Goal: Transaction & Acquisition: Purchase product/service

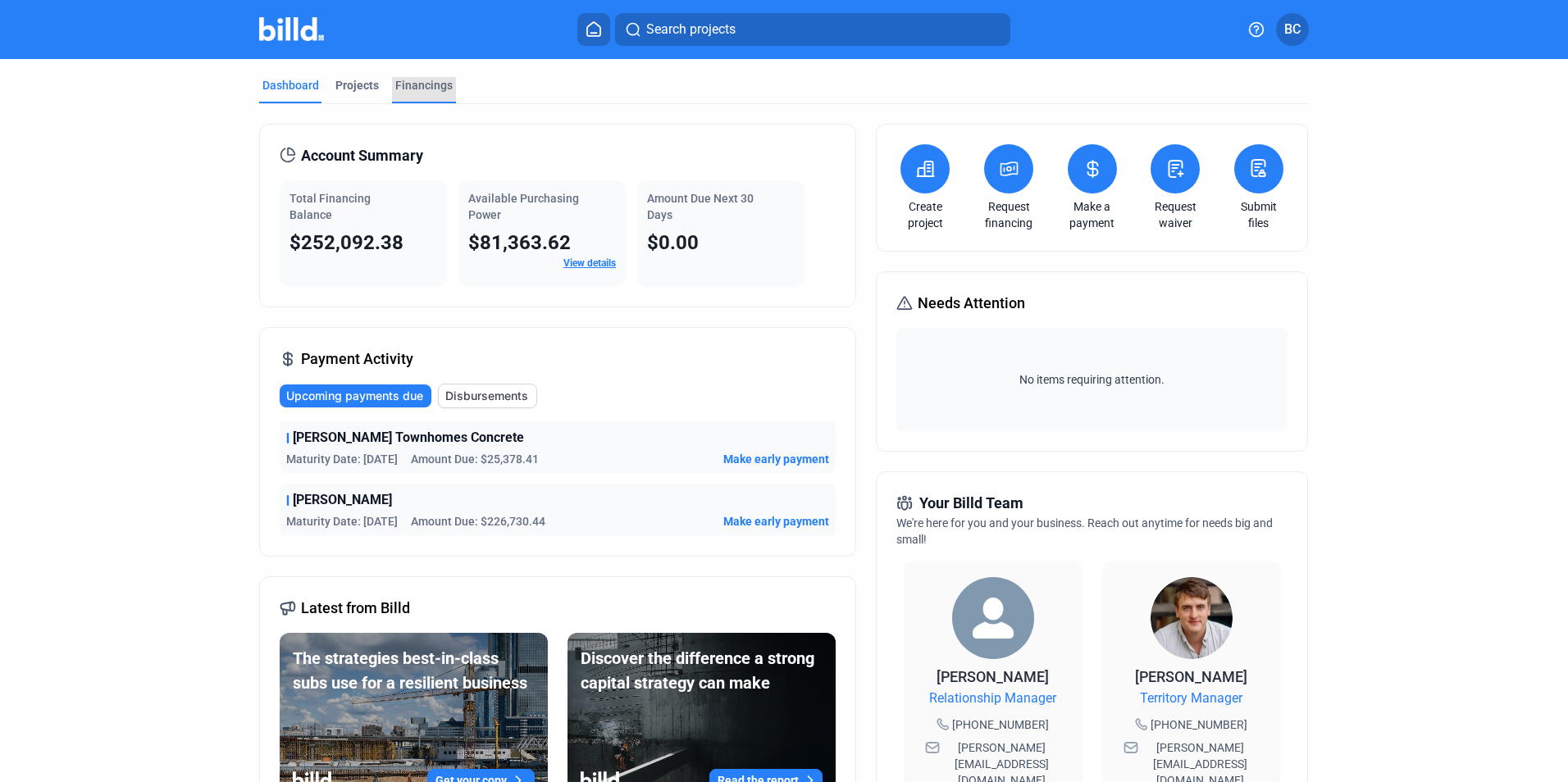
click at [426, 88] on div "Financings" at bounding box center [423, 85] width 57 height 17
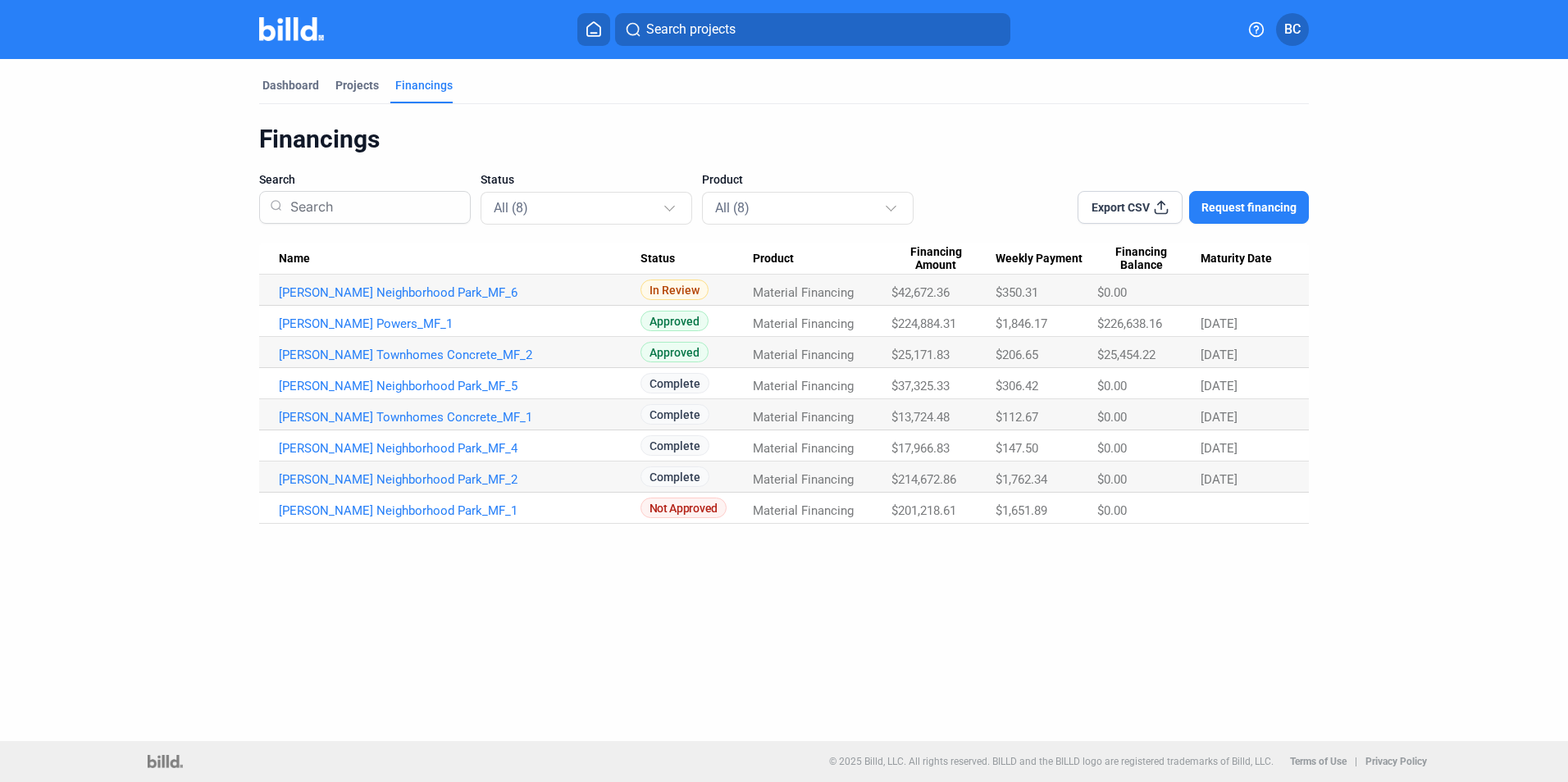
click at [273, 74] on mat-tab-group "Dashboard Projects Financings Financings Search Status All (8) Product All (8) …" at bounding box center [784, 291] width 1049 height 465
click at [287, 78] on div "Dashboard" at bounding box center [291, 85] width 56 height 17
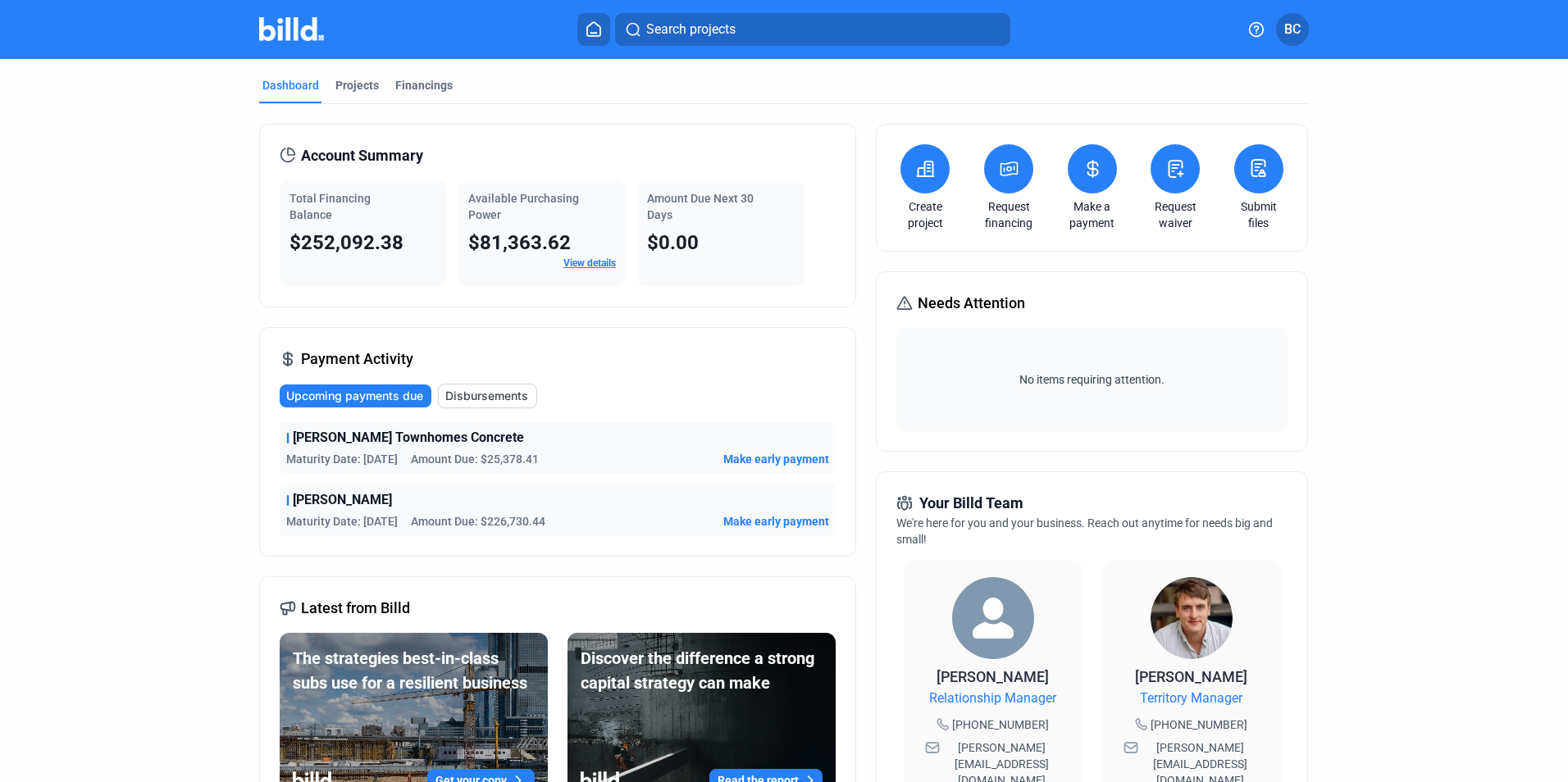
click at [1012, 188] on button at bounding box center [1009, 169] width 49 height 49
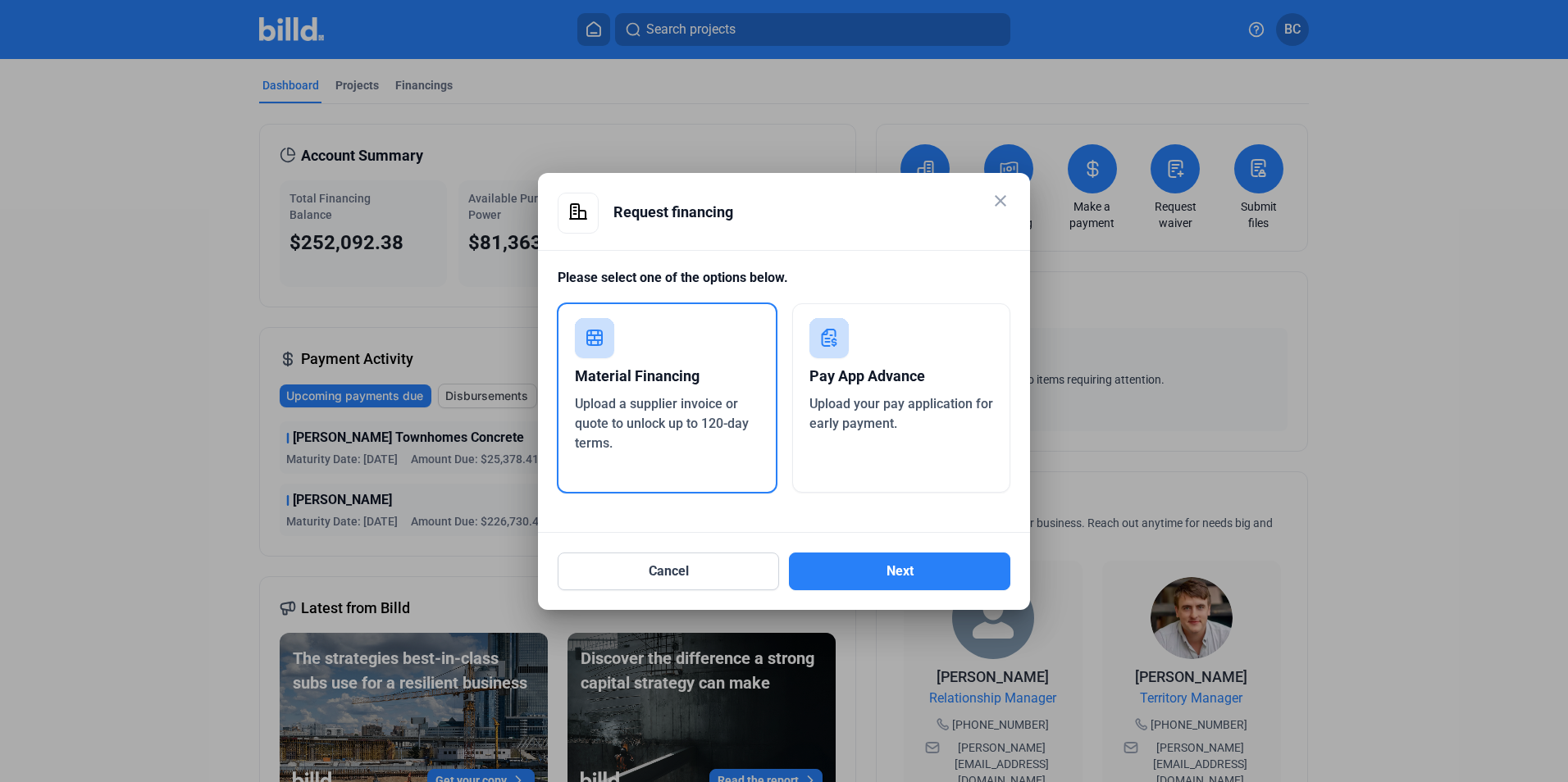
click at [1006, 205] on mat-icon "close" at bounding box center [1000, 201] width 19 height 19
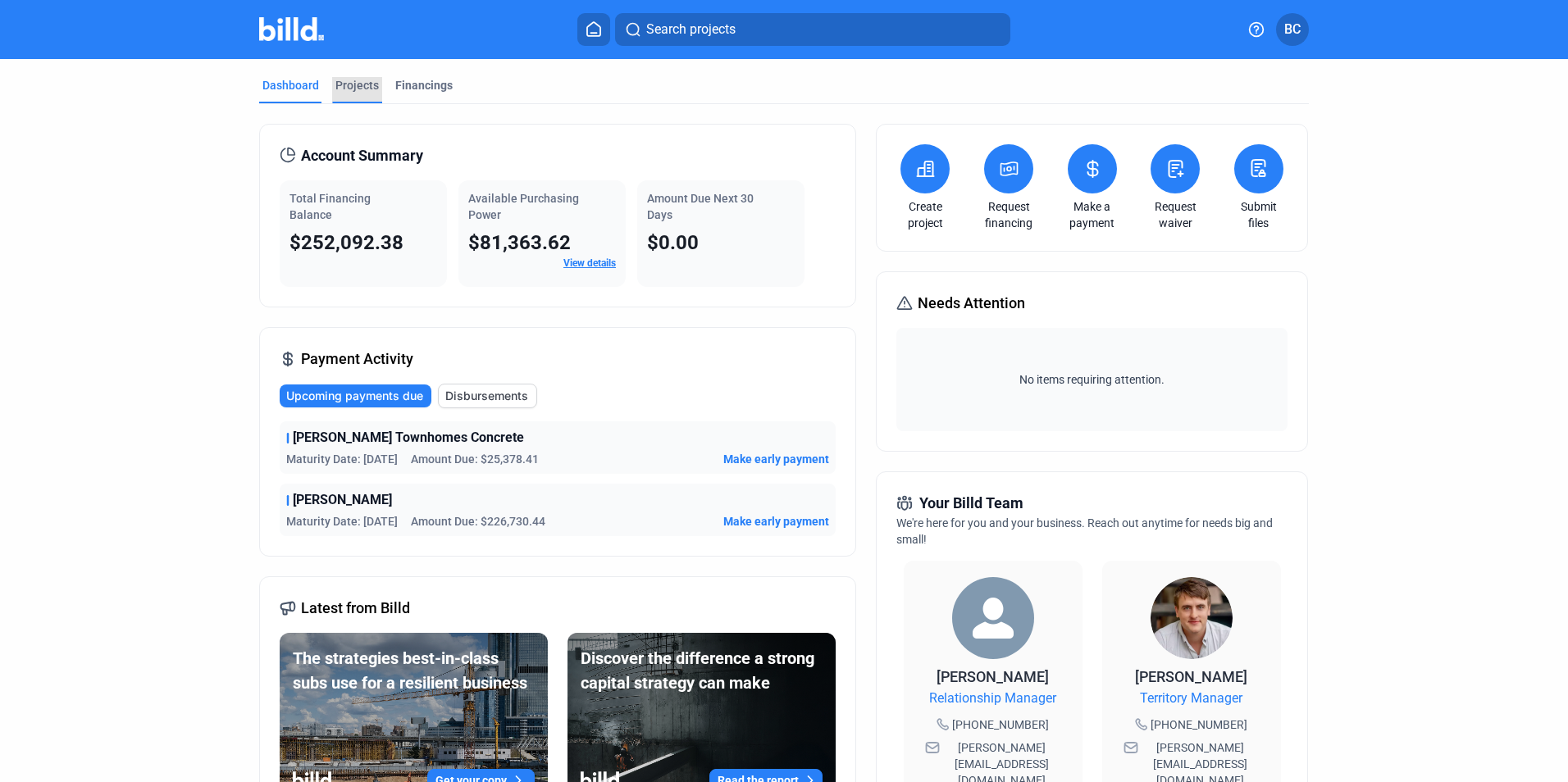
click at [366, 78] on div "Projects" at bounding box center [356, 85] width 43 height 17
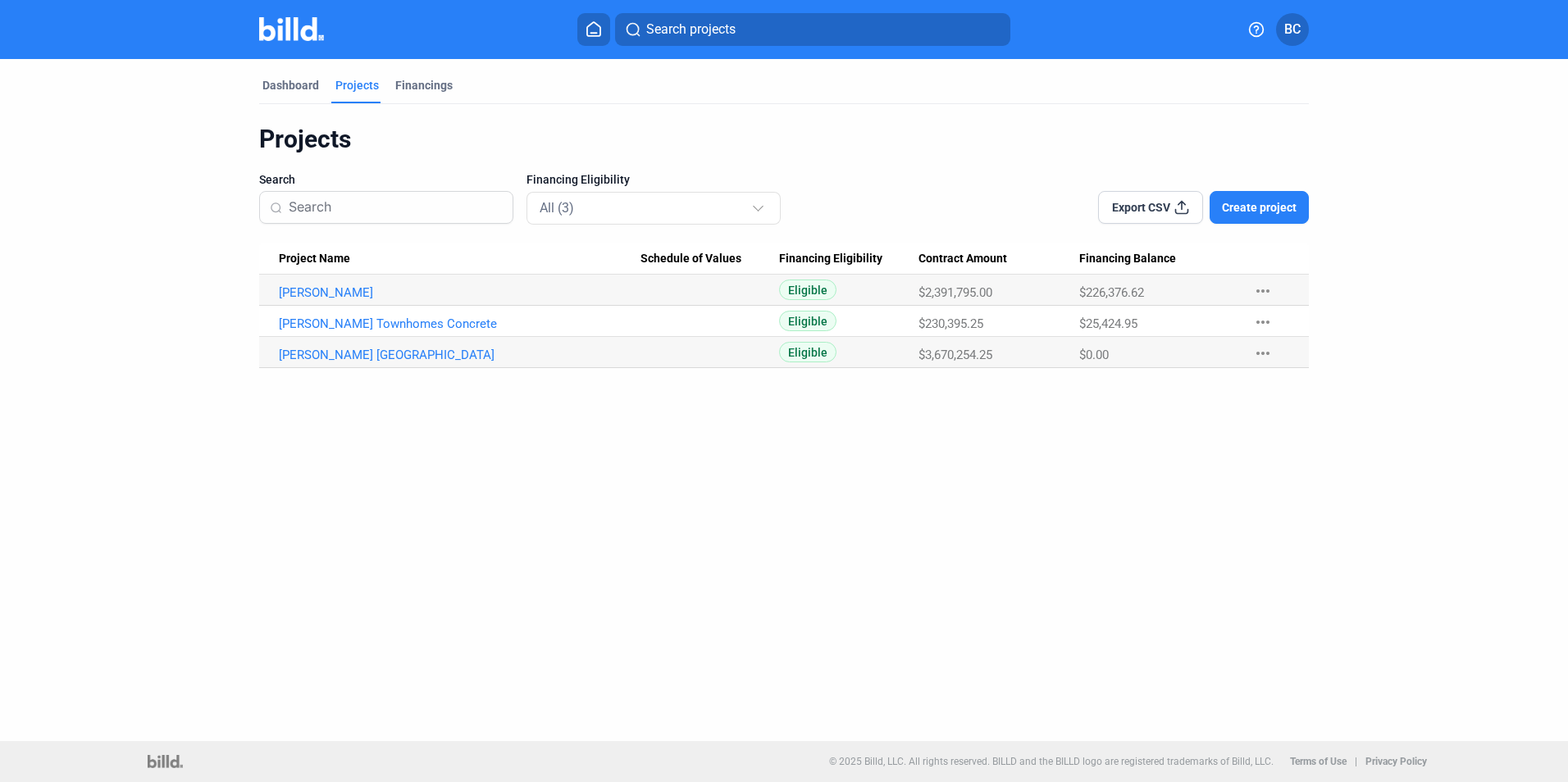
click at [1231, 206] on span "Create project" at bounding box center [1259, 207] width 75 height 17
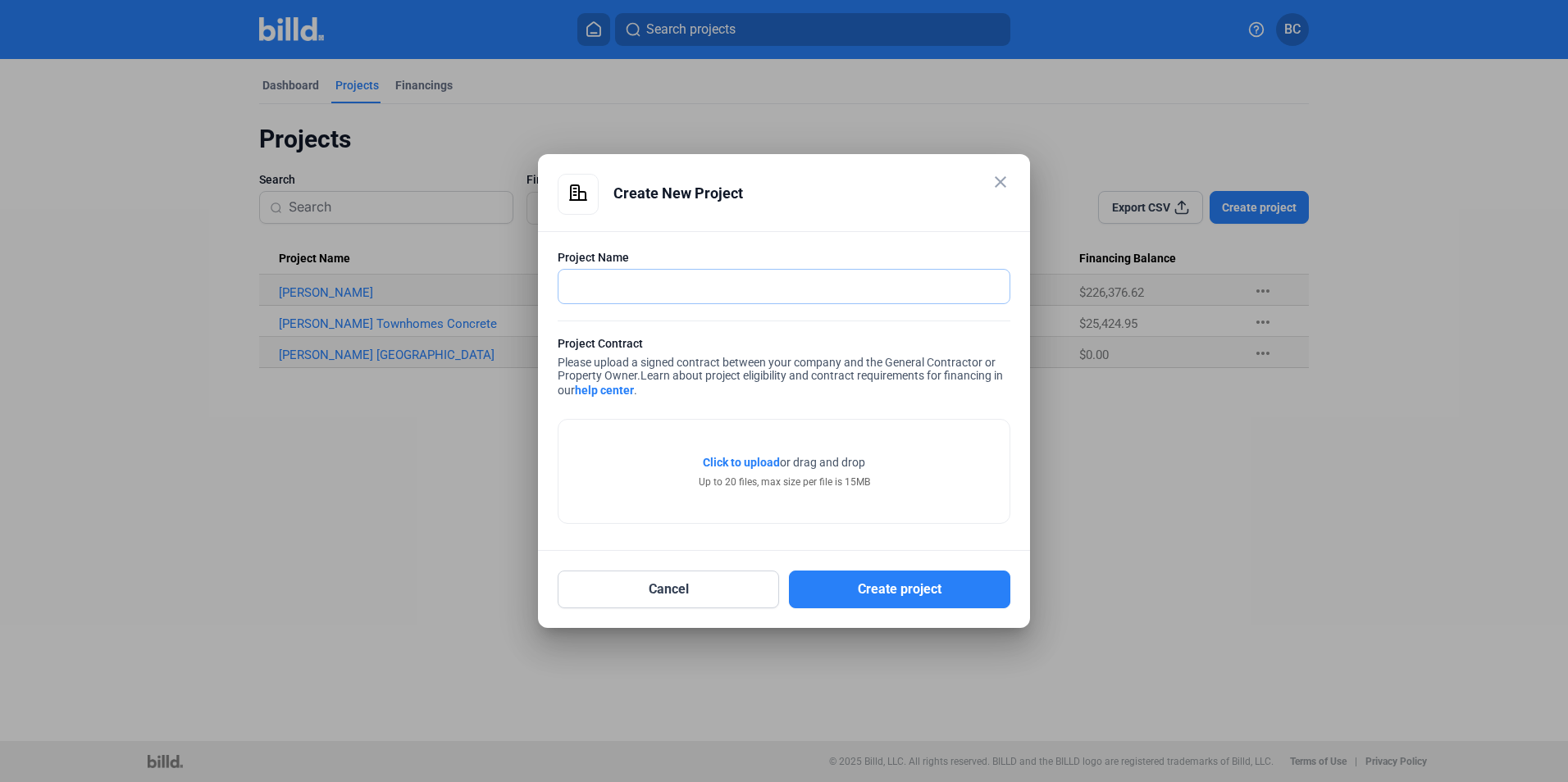
click at [616, 291] on input "text" at bounding box center [774, 287] width 433 height 34
type input "[PERSON_NAME] 11"
click at [746, 463] on span "Click to upload" at bounding box center [741, 462] width 77 height 13
click at [733, 458] on span "Click to upload" at bounding box center [741, 462] width 77 height 13
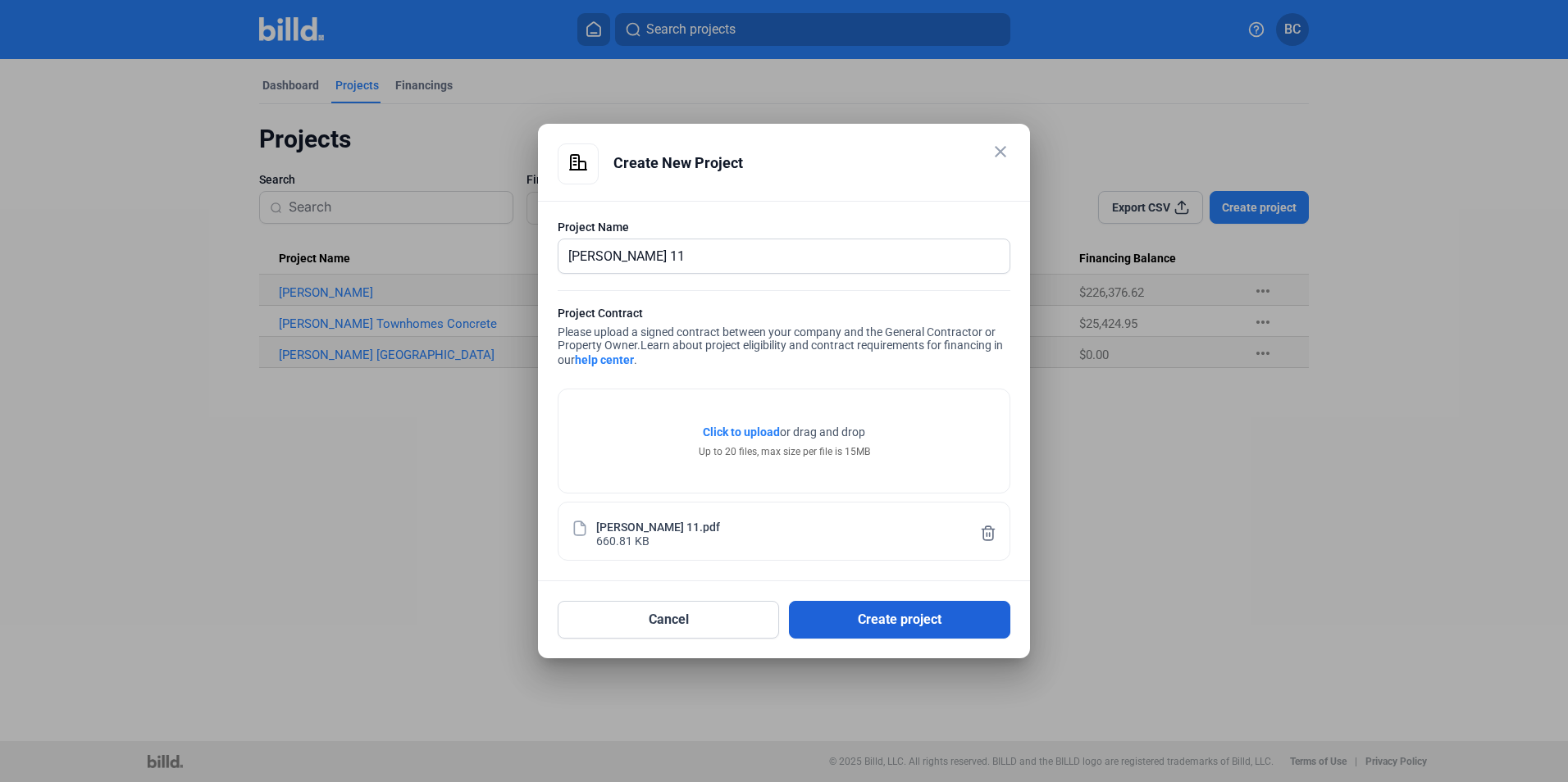
click at [886, 629] on button "Create project" at bounding box center [900, 620] width 221 height 38
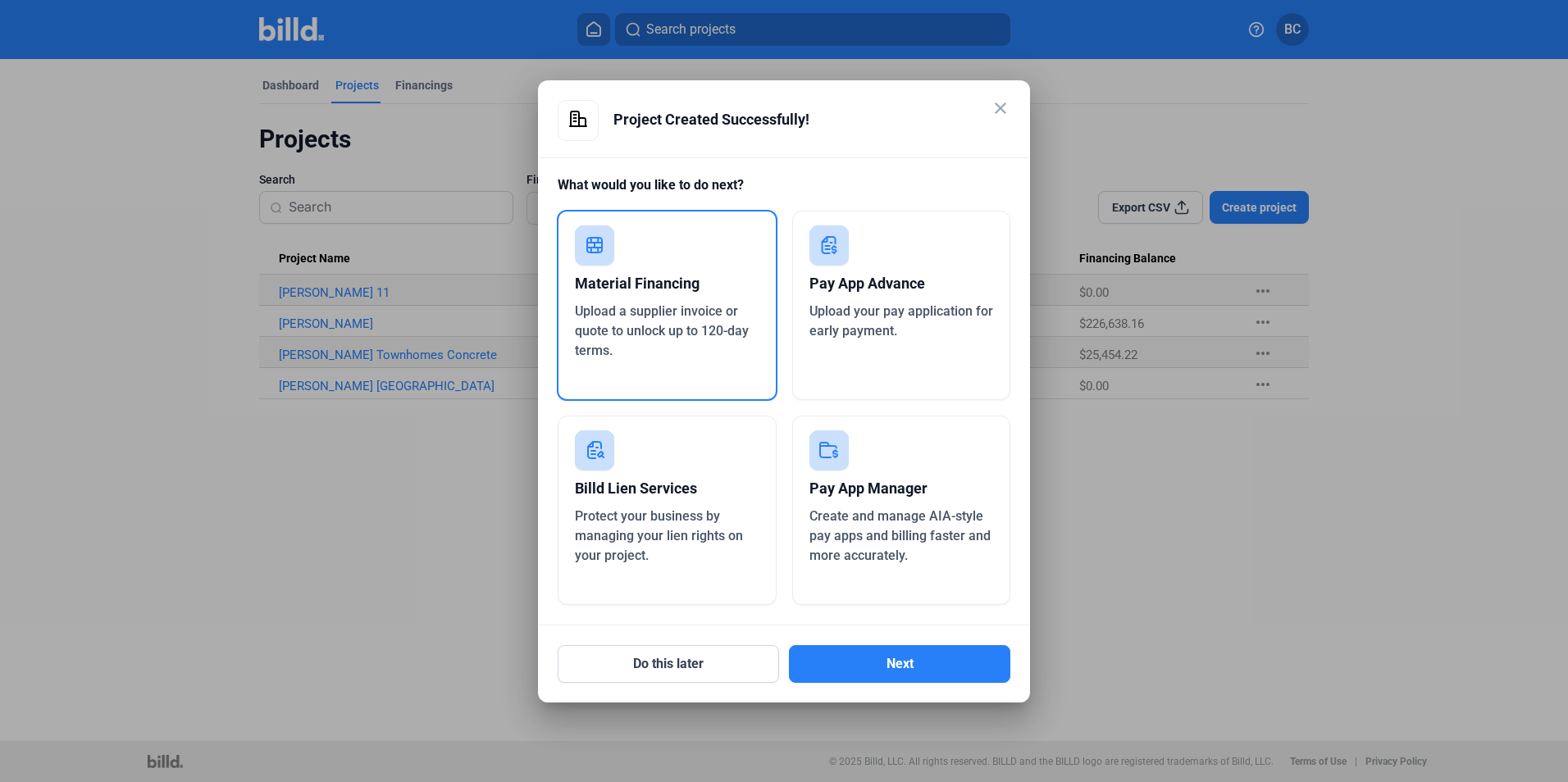
click at [697, 314] on span "Upload a supplier invoice or quote to unlock up to 120-day terms." at bounding box center [661, 331] width 174 height 55
click at [937, 671] on button "Next" at bounding box center [900, 664] width 221 height 38
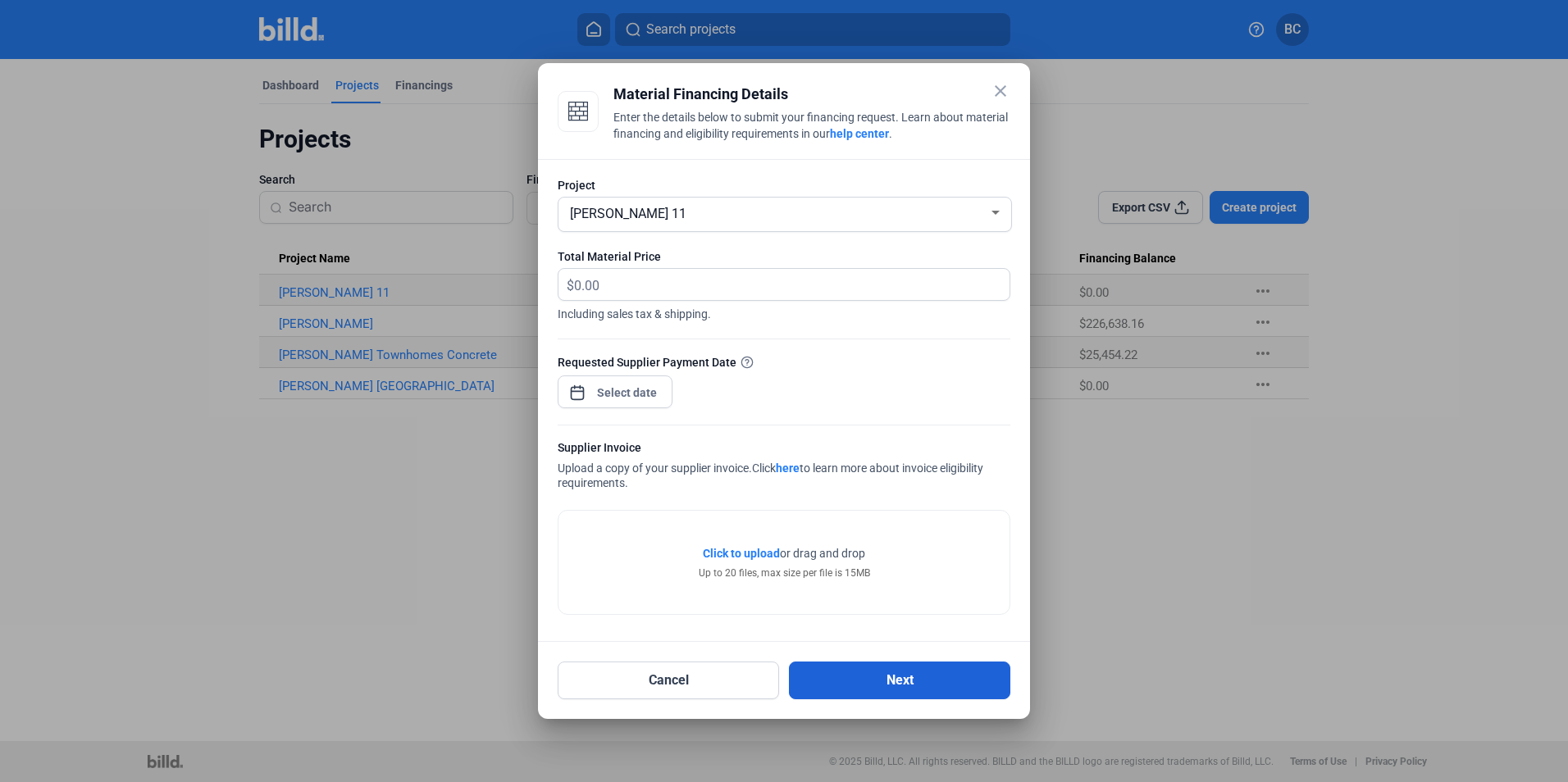
click at [897, 684] on button "Next" at bounding box center [900, 680] width 221 height 38
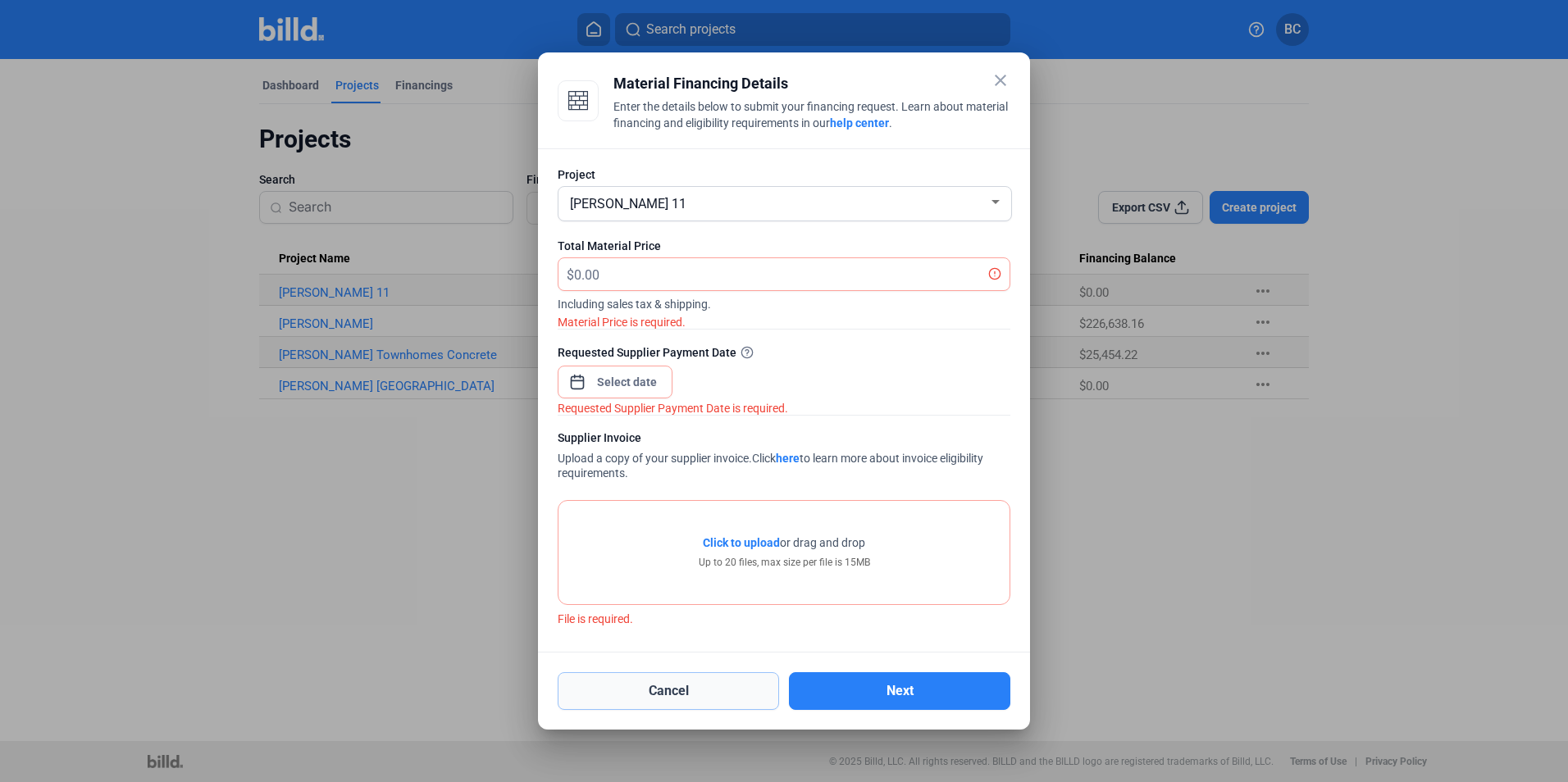
click at [699, 689] on button "Cancel" at bounding box center [668, 691] width 221 height 38
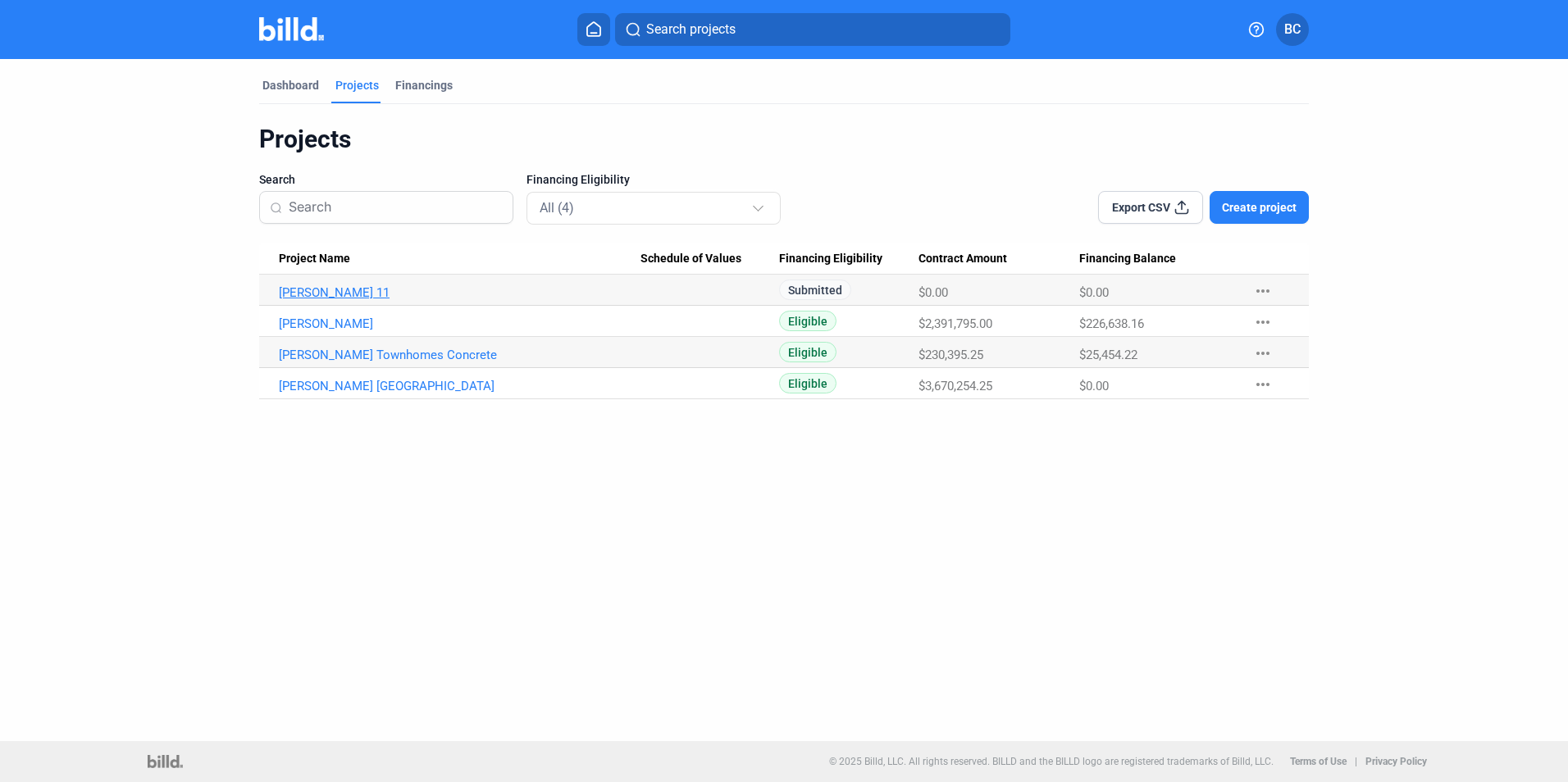
click at [335, 291] on link "[PERSON_NAME] 11" at bounding box center [459, 293] width 362 height 15
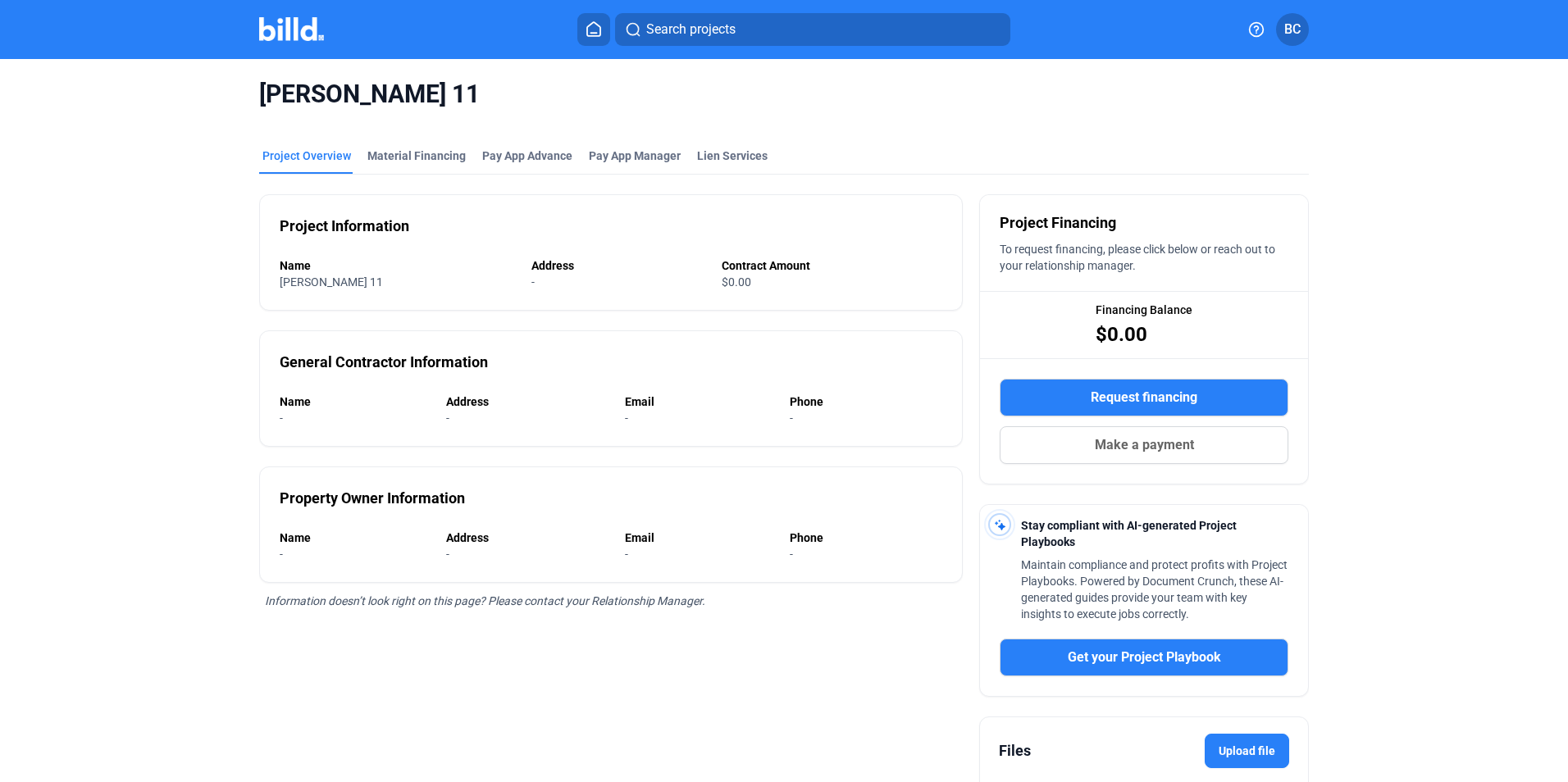
click at [1145, 388] on span "Request financing" at bounding box center [1144, 398] width 107 height 19
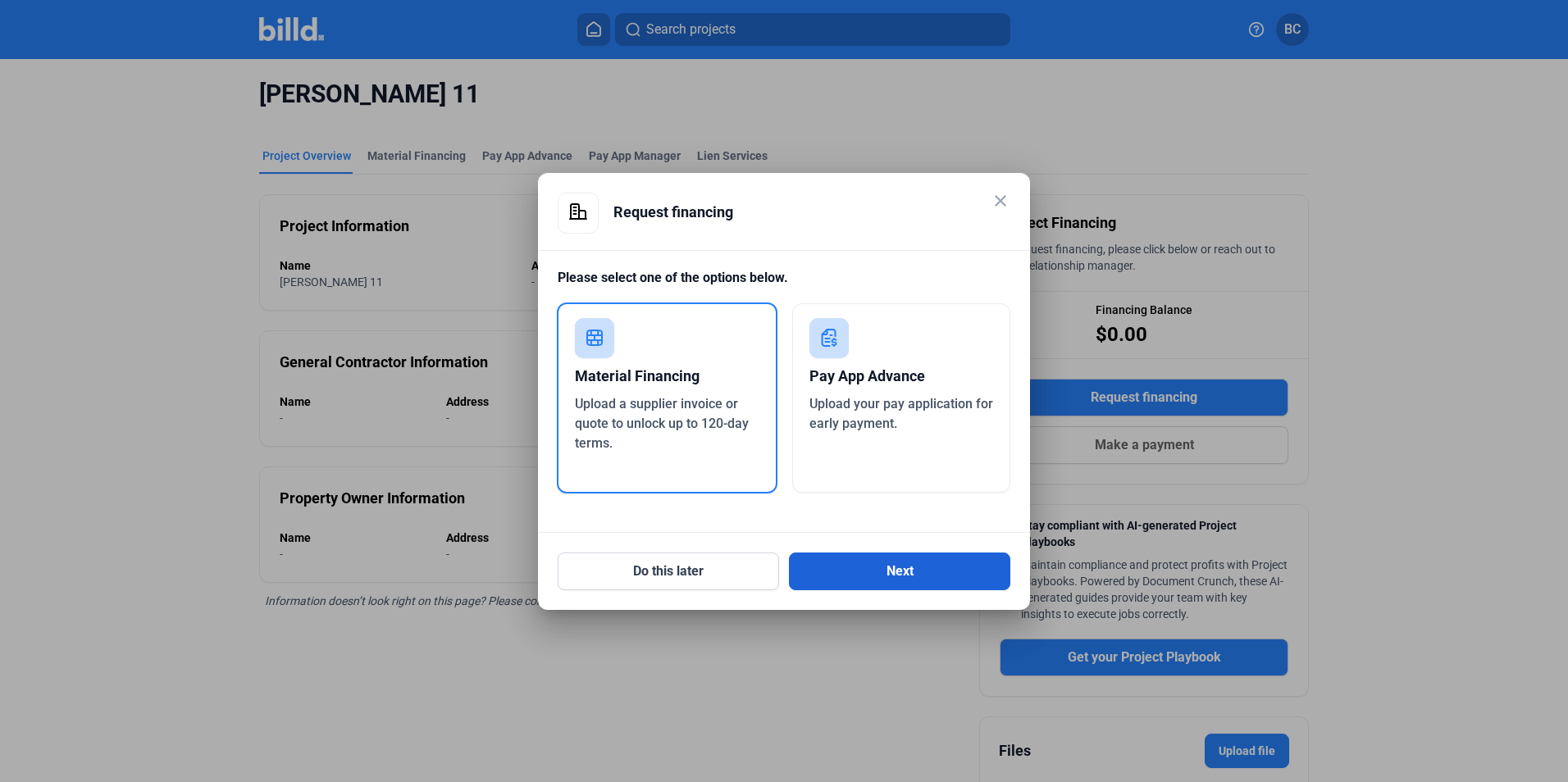
click at [956, 569] on button "Next" at bounding box center [900, 571] width 221 height 38
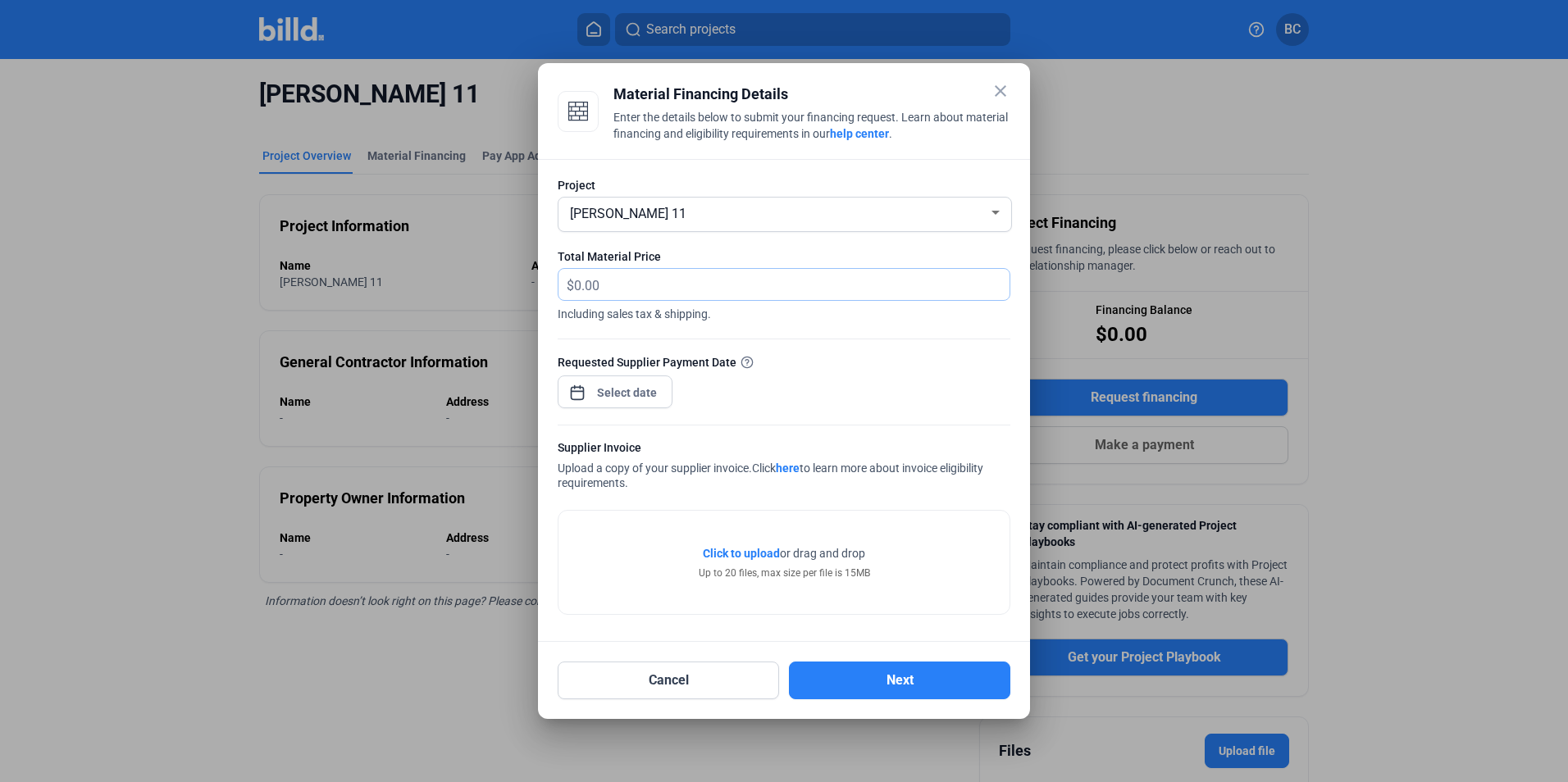
click at [594, 287] on input "text" at bounding box center [782, 285] width 416 height 32
type input "26,419.79"
click at [634, 393] on div "close Material Financing Details Enter the details below to submit your financi…" at bounding box center [784, 391] width 1568 height 782
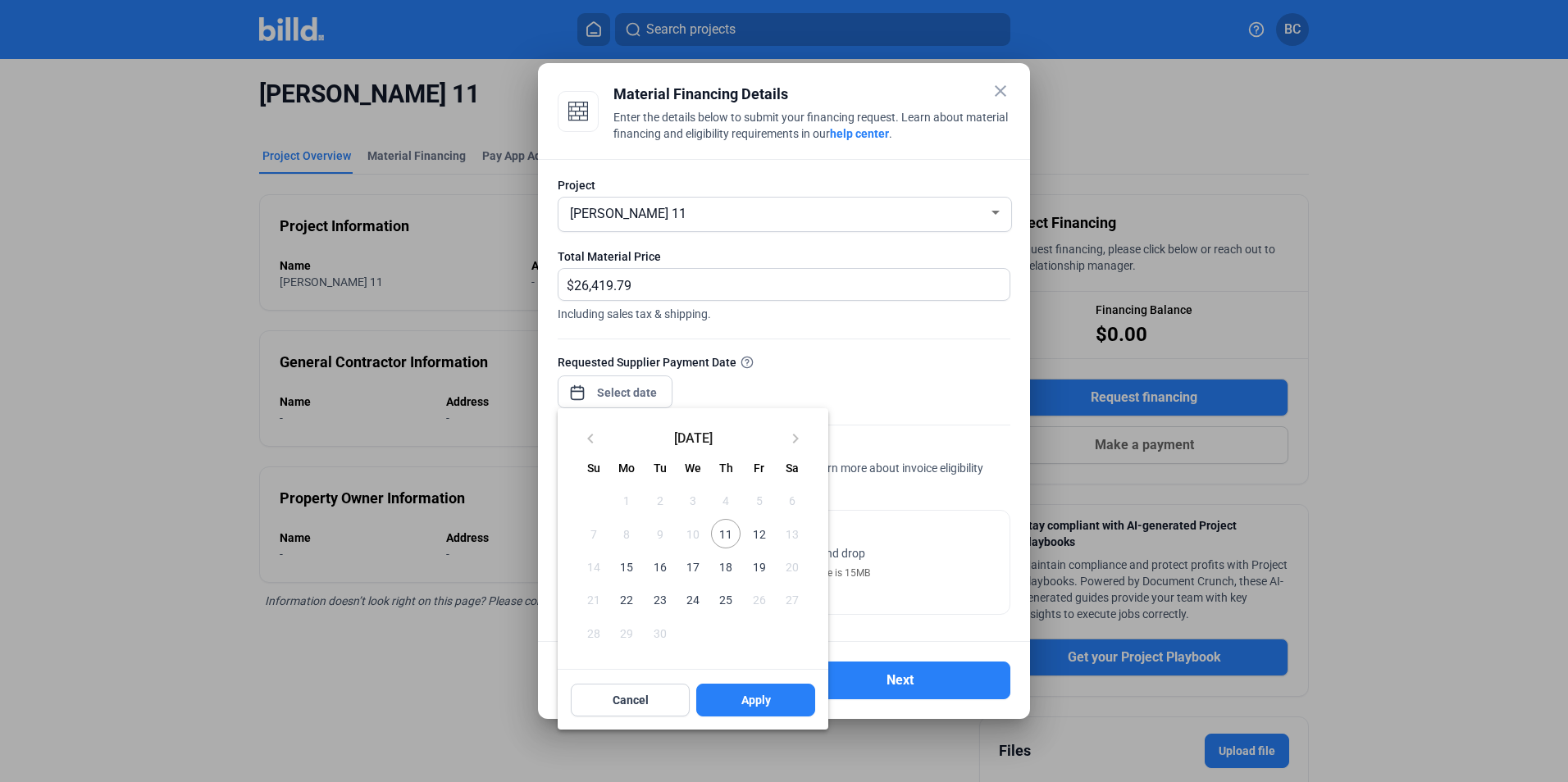
click at [719, 535] on span "11" at bounding box center [725, 533] width 29 height 29
click at [756, 703] on span "Apply" at bounding box center [756, 700] width 29 height 17
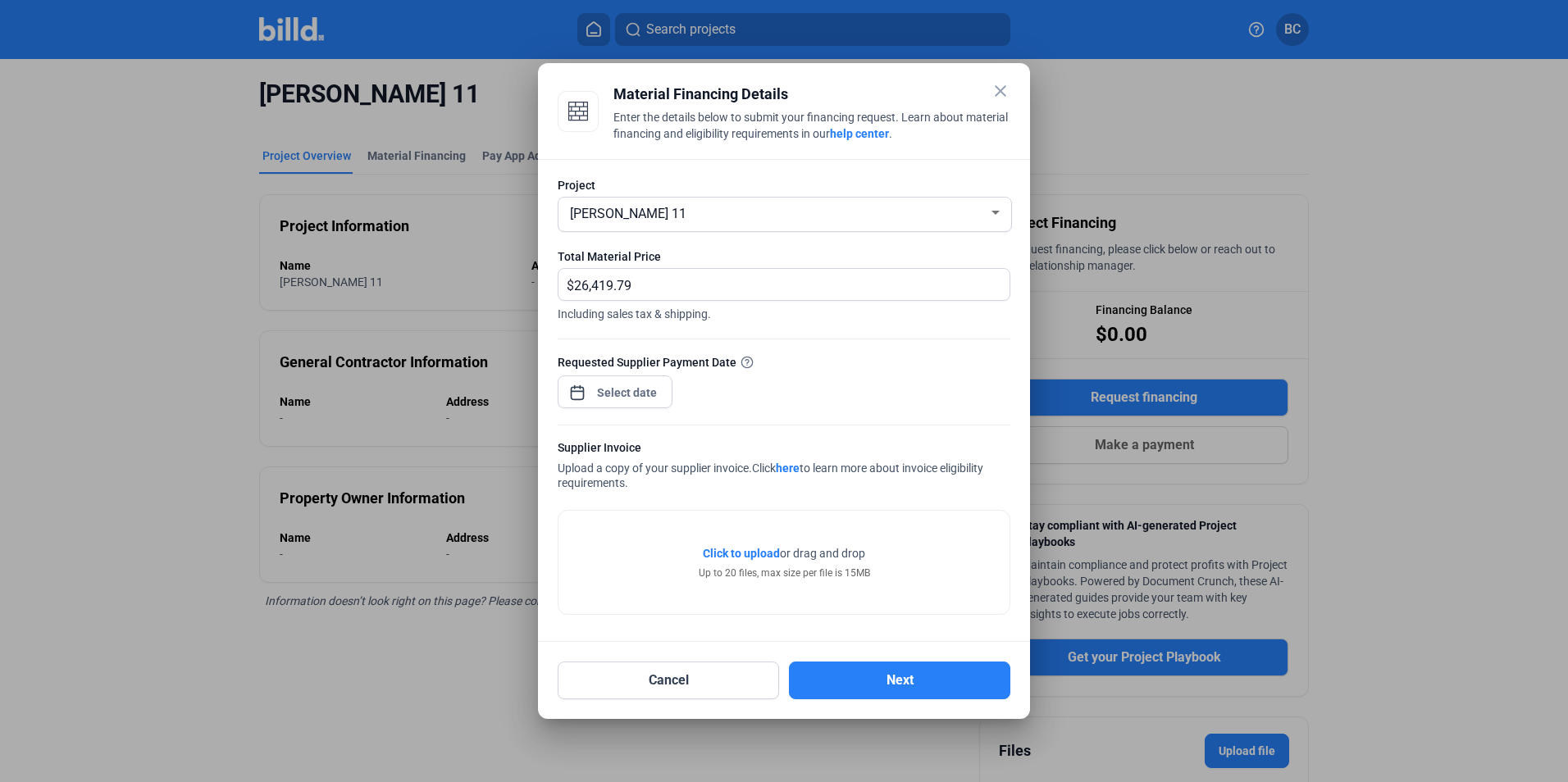
click at [763, 555] on span "Click to upload" at bounding box center [741, 553] width 77 height 13
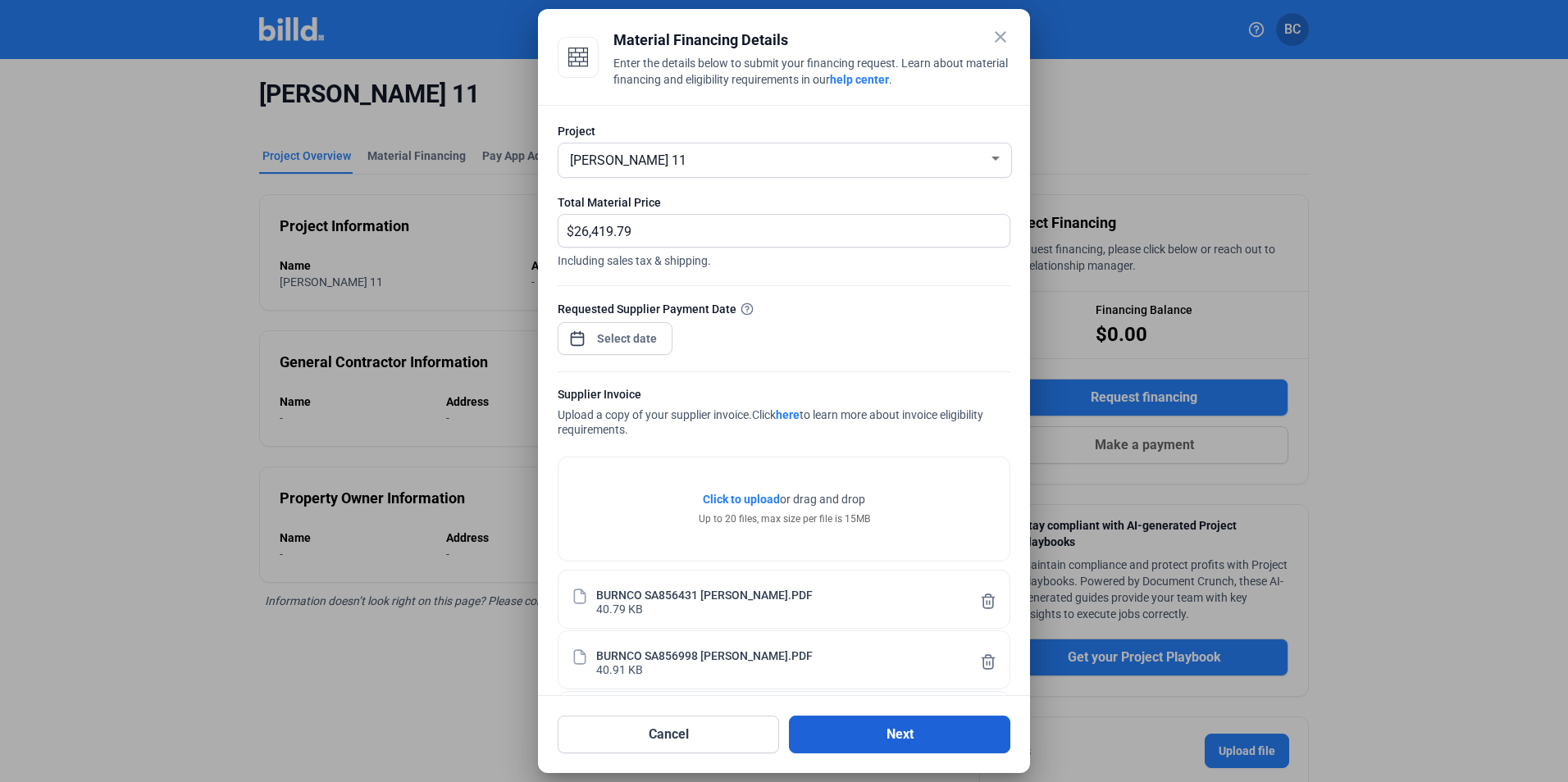
click at [892, 732] on button "Next" at bounding box center [900, 734] width 221 height 38
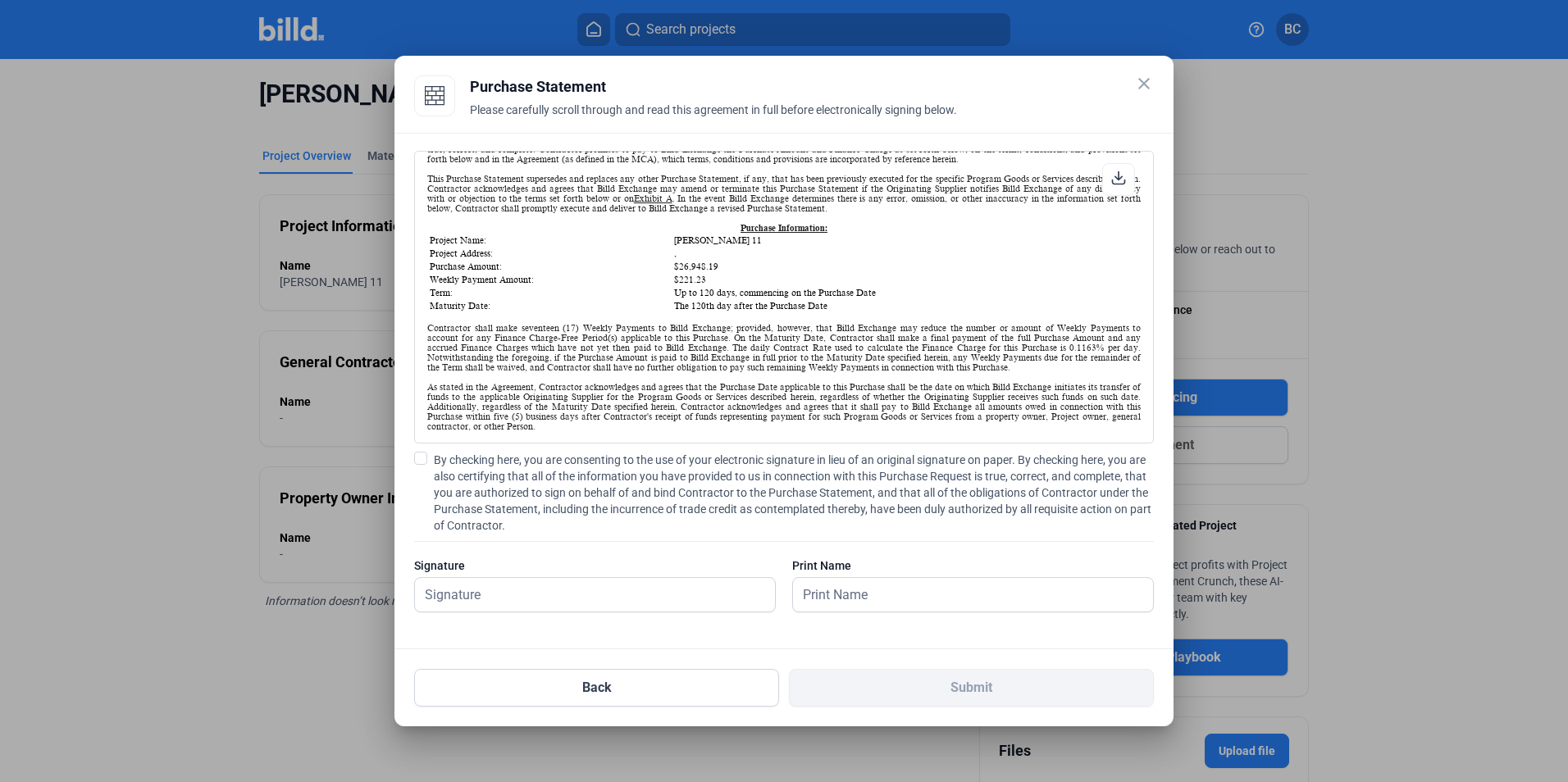
scroll to position [246, 0]
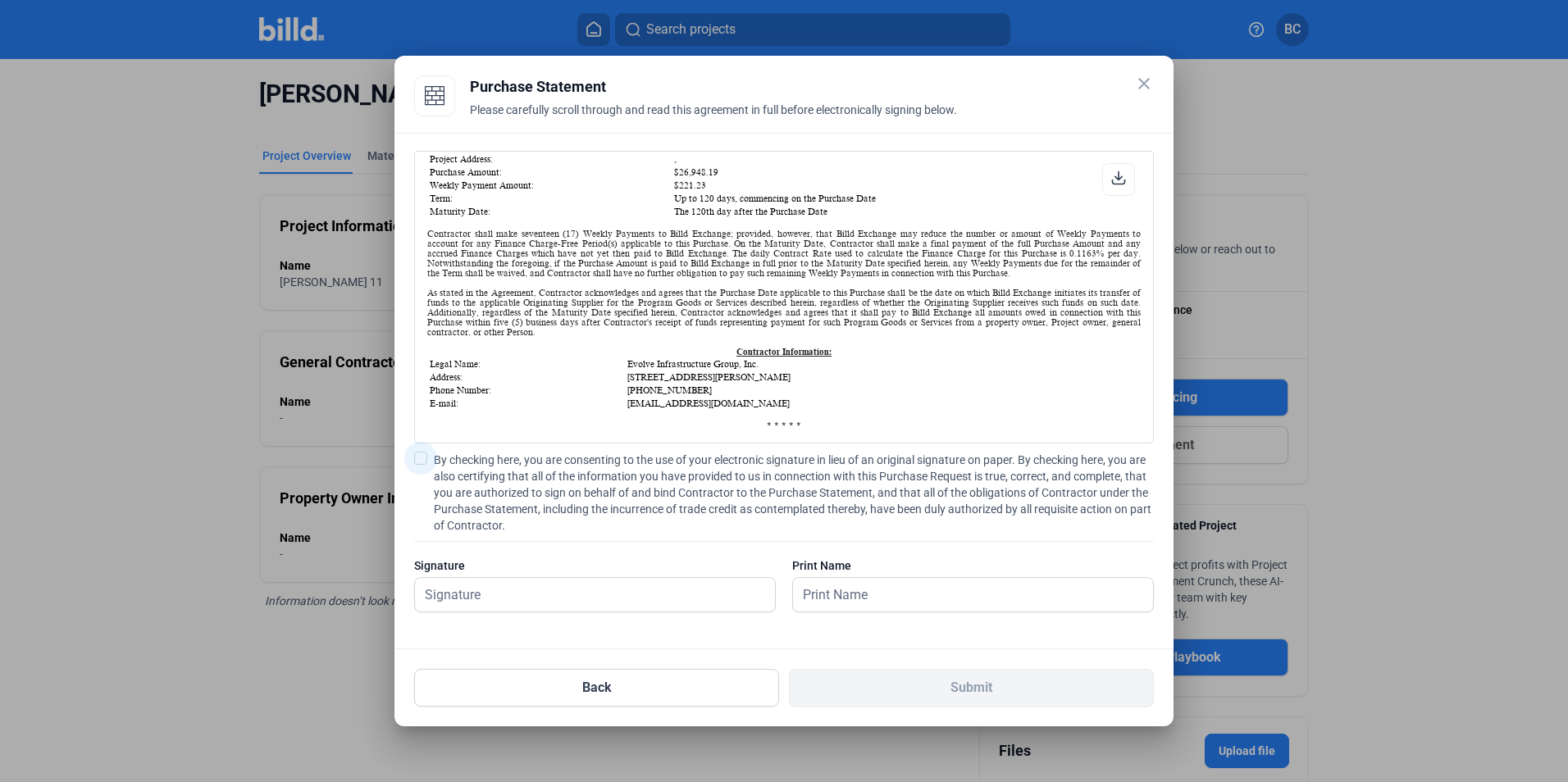
click at [419, 461] on span at bounding box center [421, 458] width 13 height 13
click at [0, 0] on input "By checking here, you are consenting to the use of your electronic signature in…" at bounding box center [0, 0] width 0 height 0
click at [464, 601] on input "text" at bounding box center [595, 595] width 360 height 34
type input "[PERSON_NAME]"
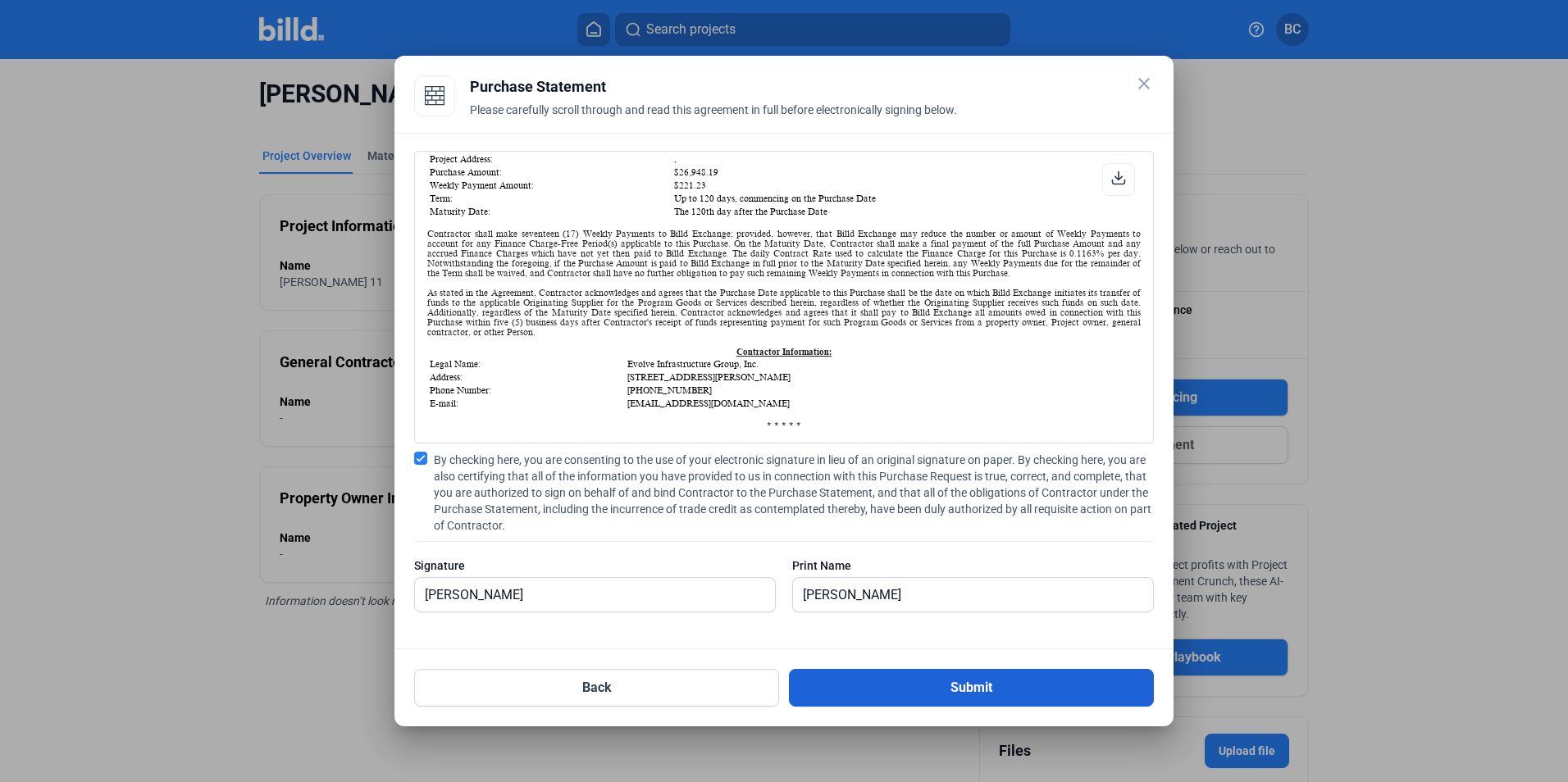
click at [1009, 687] on button "Submit" at bounding box center [972, 688] width 365 height 38
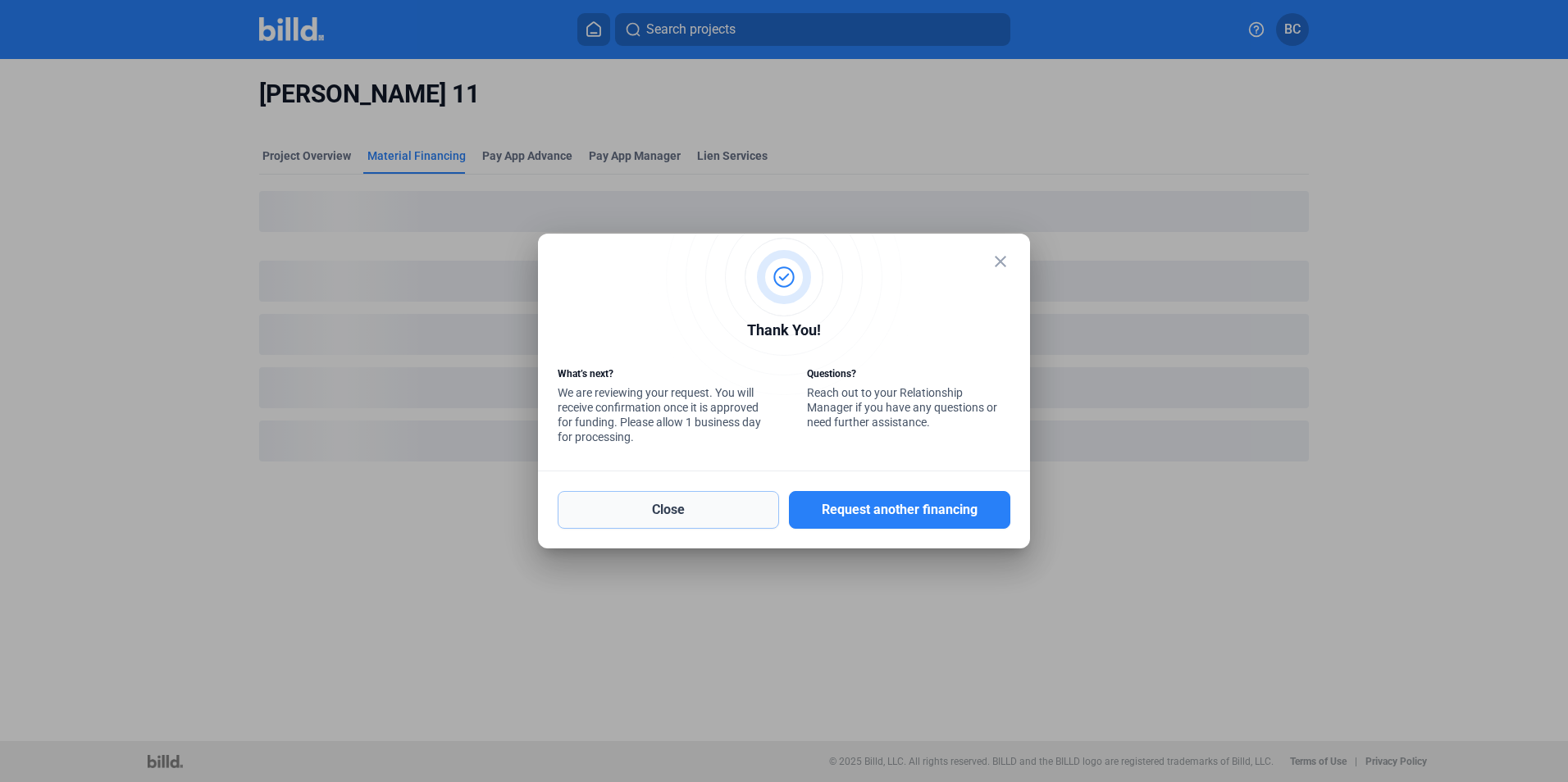
click at [694, 515] on button "Close" at bounding box center [668, 510] width 221 height 38
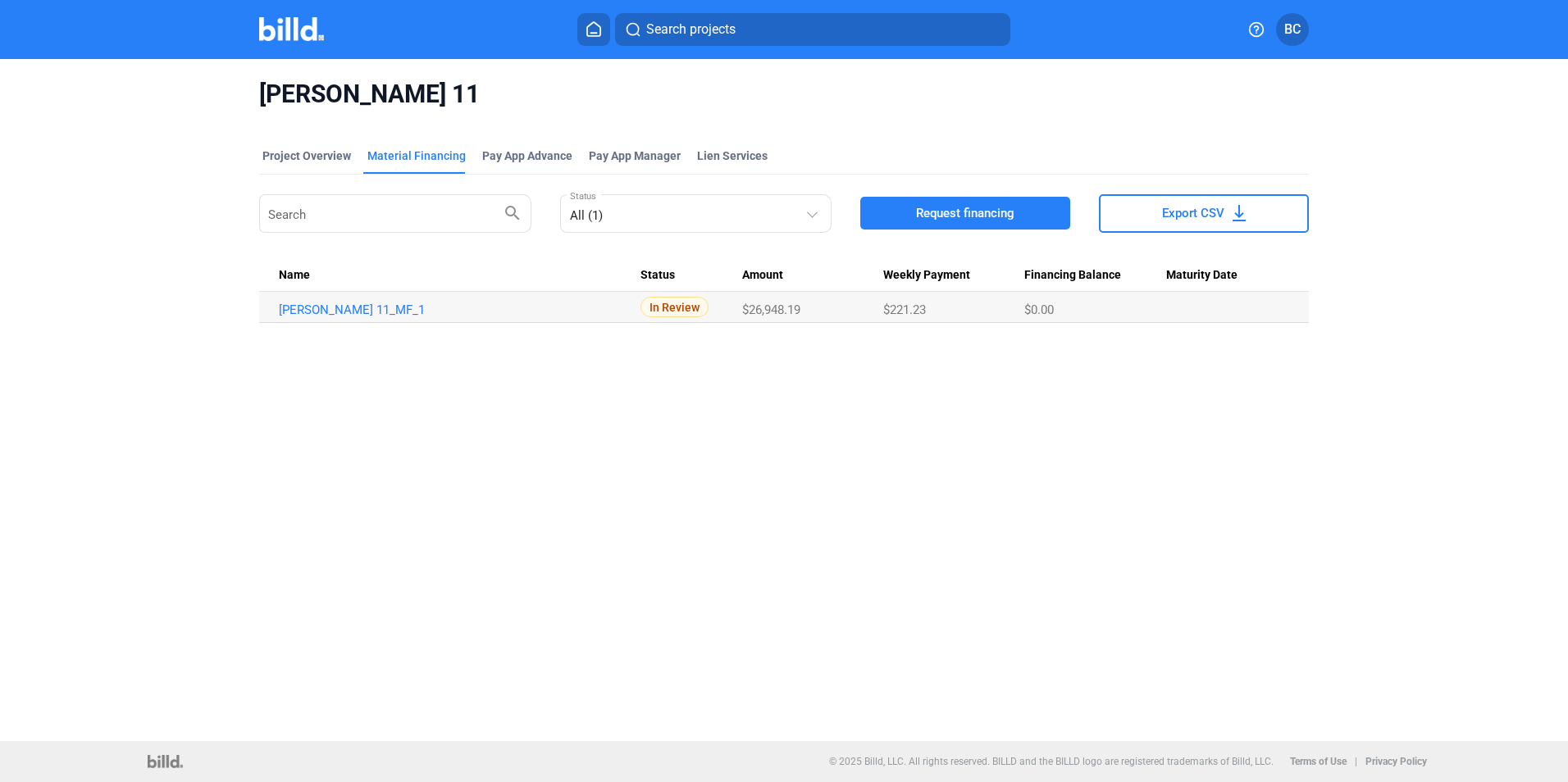
click at [579, 29] on button at bounding box center [594, 29] width 33 height 33
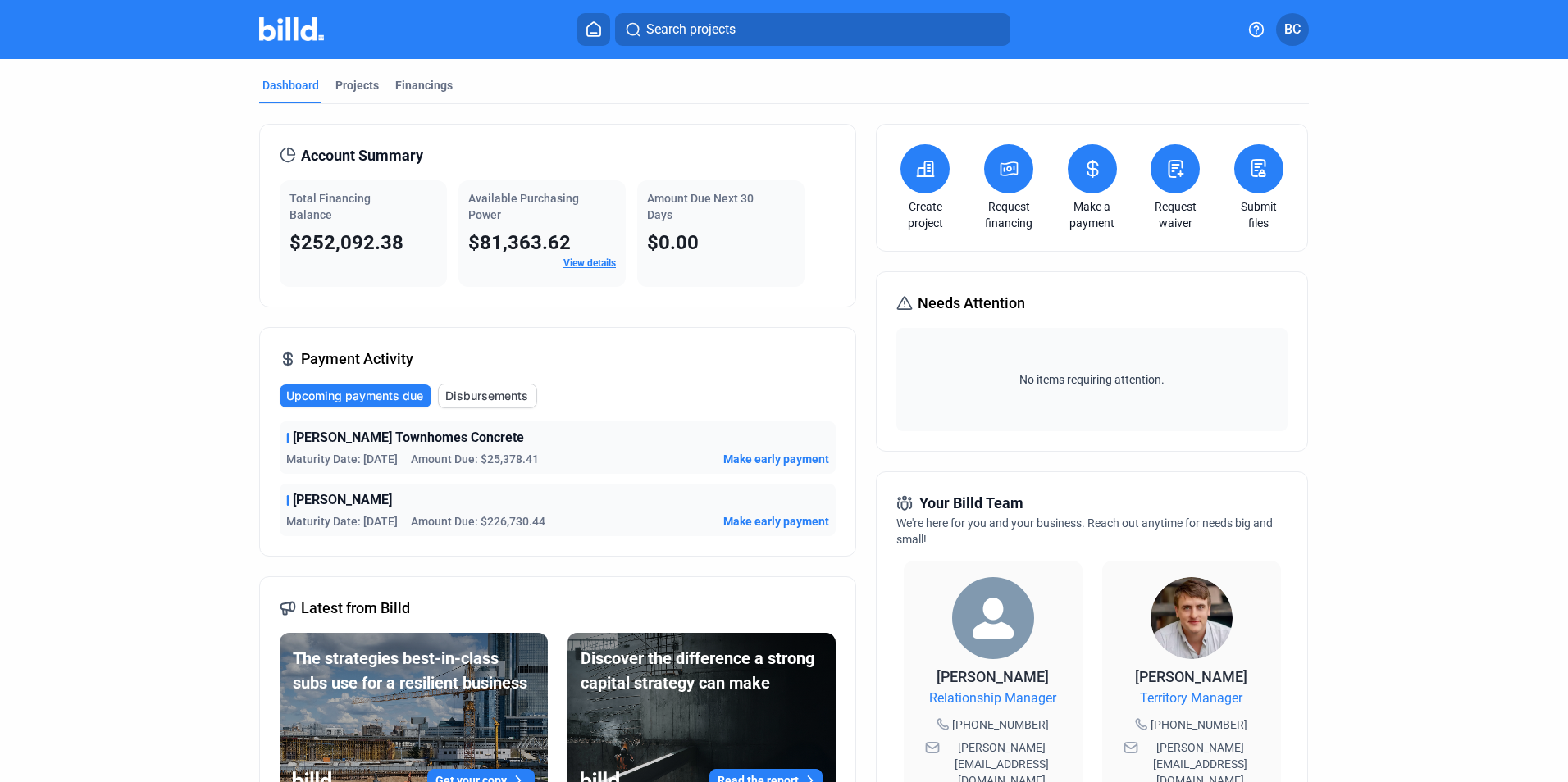
scroll to position [82, 0]
